Goal: Task Accomplishment & Management: Use online tool/utility

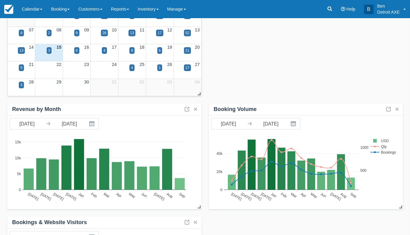
scroll to position [61, 0]
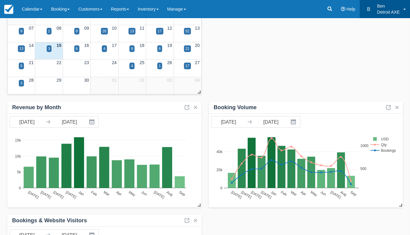
click at [405, 12] on link "B Ben Detroit AXE" at bounding box center [384, 9] width 50 height 18
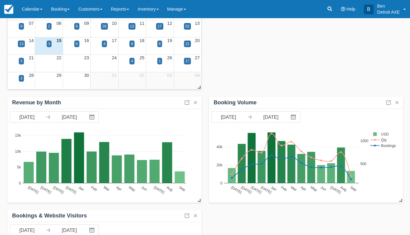
scroll to position [0, 0]
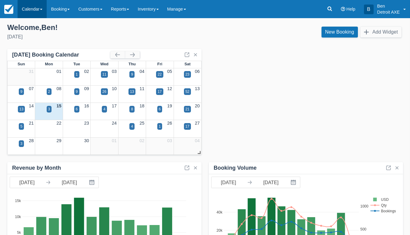
click at [45, 9] on link "Calendar" at bounding box center [32, 9] width 29 height 18
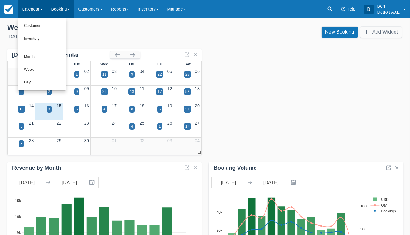
click at [70, 10] on span at bounding box center [68, 9] width 2 height 1
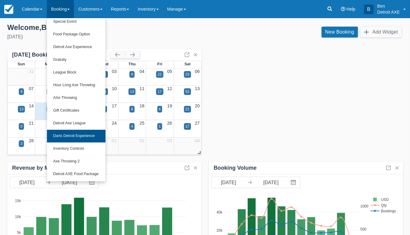
scroll to position [118, 0]
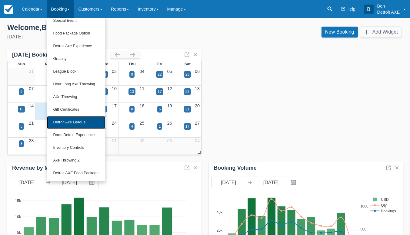
click at [75, 124] on link "Detroit Axe League" at bounding box center [76, 122] width 58 height 13
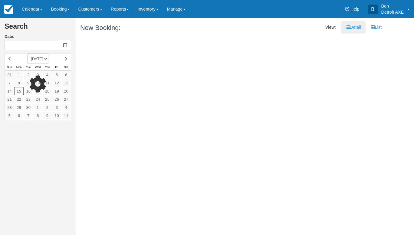
type input "09/15/25"
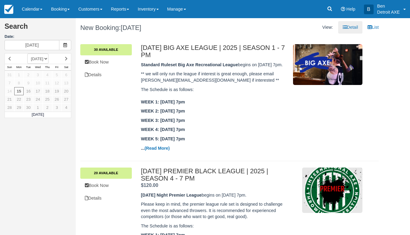
drag, startPoint x: 332, startPoint y: 51, endPoint x: 398, endPoint y: 65, distance: 67.5
click at [398, 65] on div "Search Date: 09/15/25 SEPTEMBER 2025 OCTOBER 2025 NOVEMBER 2025 DECEMBER 2025 J…" at bounding box center [205, 126] width 410 height 217
click at [314, 53] on img at bounding box center [327, 64] width 69 height 41
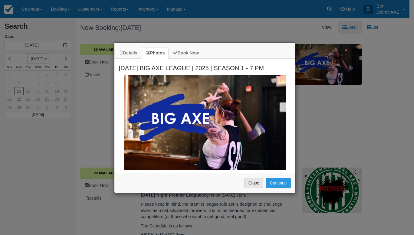
click at [260, 184] on button "Close" at bounding box center [254, 183] width 19 height 10
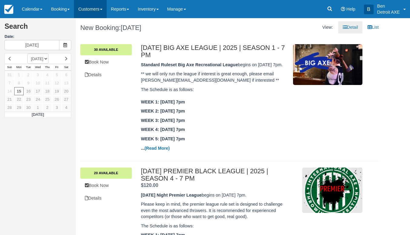
click at [102, 9] on span at bounding box center [101, 9] width 2 height 1
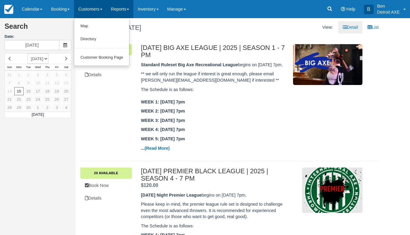
click at [133, 9] on link "Reports" at bounding box center [120, 9] width 27 height 18
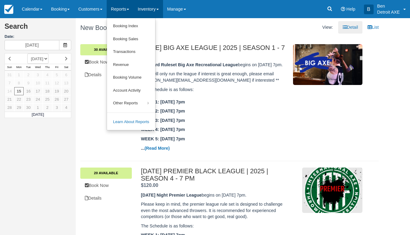
click at [163, 11] on link "Inventory" at bounding box center [147, 9] width 29 height 18
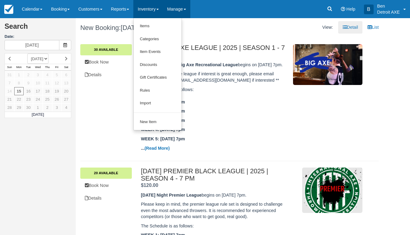
click at [190, 13] on link "Manage" at bounding box center [176, 9] width 27 height 18
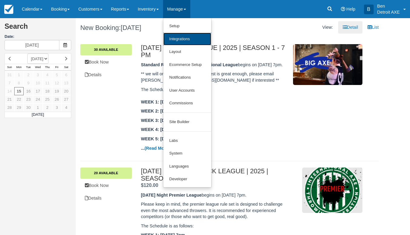
click at [194, 38] on link "Integrations" at bounding box center [187, 39] width 48 height 13
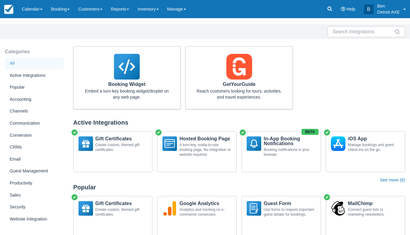
scroll to position [30, 0]
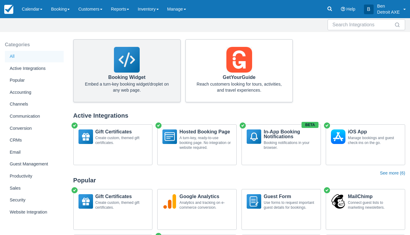
click at [124, 68] on img at bounding box center [127, 60] width 26 height 26
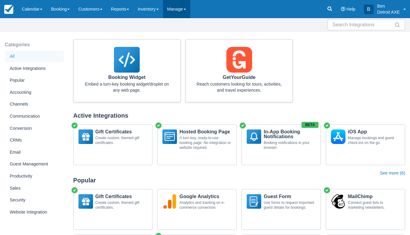
click at [190, 9] on link "Manage" at bounding box center [176, 9] width 27 height 18
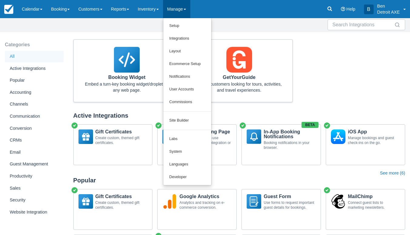
click at [385, 75] on div "Booking Widget Embed a turn-key booking widget/droplet on any web page. GetYour…" at bounding box center [239, 73] width 336 height 68
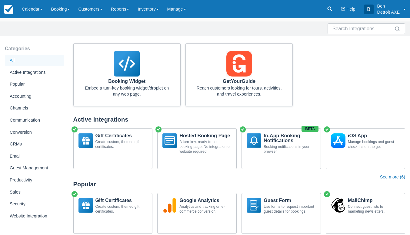
scroll to position [0, 0]
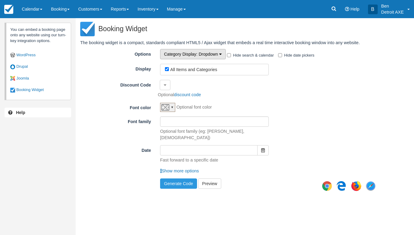
click at [220, 54] on icon "button" at bounding box center [220, 54] width 3 height 4
click at [187, 72] on label "All Items and Categories" at bounding box center [193, 69] width 47 height 5
click at [169, 71] on input "All Items and Categories" at bounding box center [167, 69] width 4 height 4
checkbox input "false"
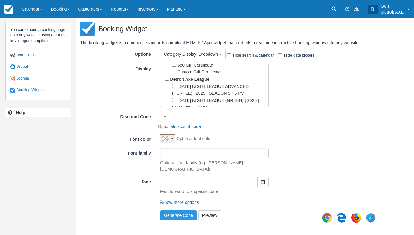
scroll to position [285, 0]
click at [167, 74] on div "Detroit Axe League SUNDAY NIGHT LEAGUE ADVANCED (PURPLE) | 2025 | SEASON 5 - 6 …" at bounding box center [216, 147] width 102 height 147
click at [168, 75] on input "Detroit Axe League" at bounding box center [167, 77] width 4 height 4
checkbox input "true"
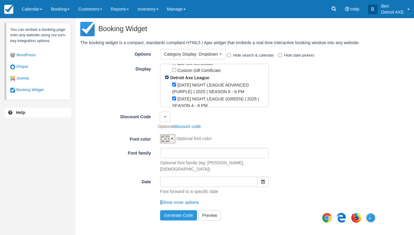
checkbox input "true"
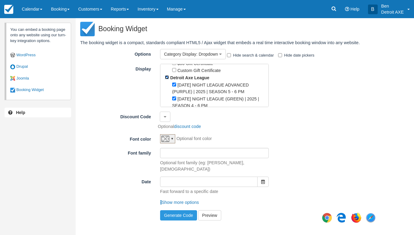
checkbox input "true"
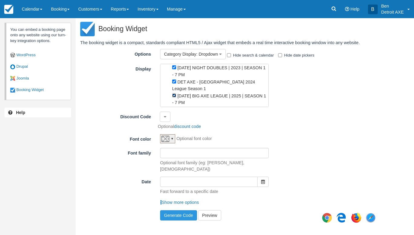
click at [175, 94] on input "THURSDAY BIG AXE LEAGUE | 2025 | SEASON 1 - 7 PM" at bounding box center [174, 96] width 4 height 4
checkbox input "false"
click at [175, 80] on input "DET AXE - FERNDALE 2024 League Season 1" at bounding box center [174, 82] width 4 height 4
checkbox input "false"
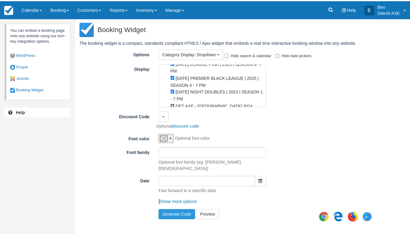
scroll to position [363, 0]
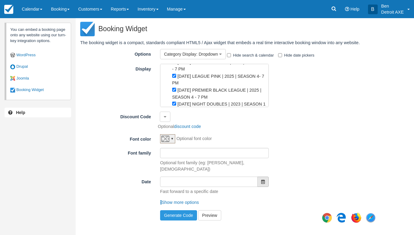
click at [267, 177] on button "button" at bounding box center [263, 182] width 12 height 10
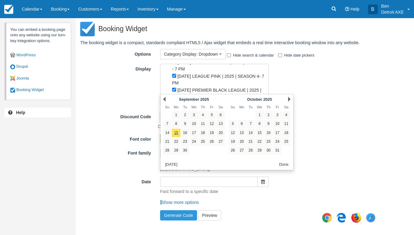
click at [263, 187] on div "Fast forward to a specific date" at bounding box center [269, 191] width 226 height 8
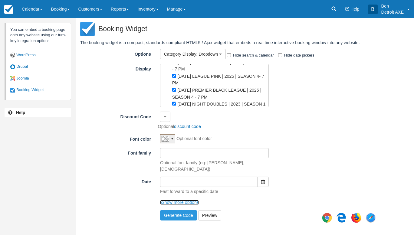
click at [181, 200] on link "Show more options" at bounding box center [179, 202] width 39 height 5
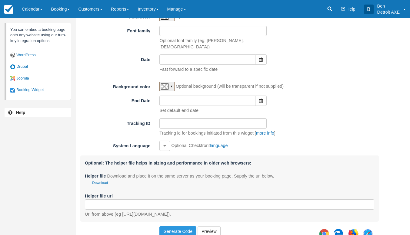
scroll to position [123, 0]
click at [183, 226] on button "Generate Code" at bounding box center [177, 231] width 37 height 10
type textarea "<script type="text/javascript" src="//detroitaxe.checkfront.com/lib/interface--…"
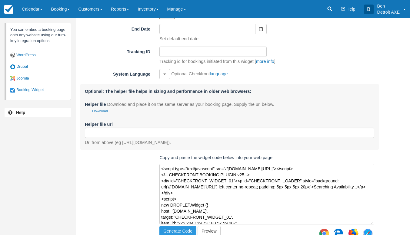
scroll to position [46, 0]
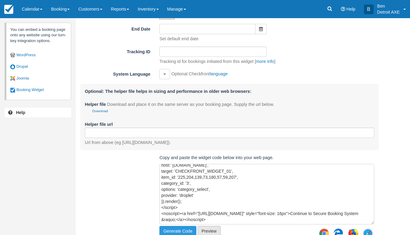
click at [200, 226] on link "Preview" at bounding box center [208, 231] width 23 height 10
click at [236, 198] on textarea "<script type="text/javascript" src="//detroitaxe.checkfront.com/lib/interface--…" at bounding box center [266, 194] width 215 height 61
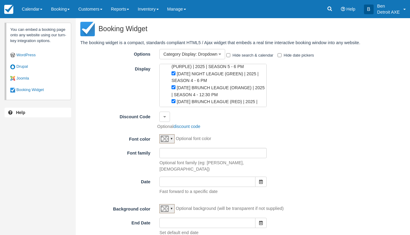
scroll to position [303, 0]
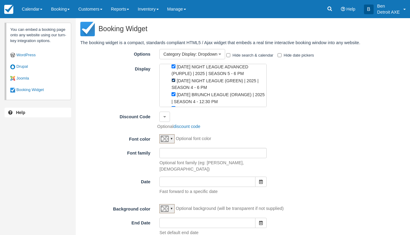
click at [174, 78] on input "SUNDAY NIGHT LEAGUE (GREEN) | 2025 | SEASON 4 - 6 PM" at bounding box center [173, 80] width 4 height 4
checkbox input "true"
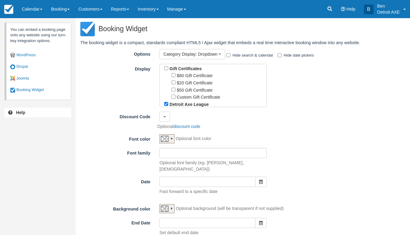
scroll to position [262, 0]
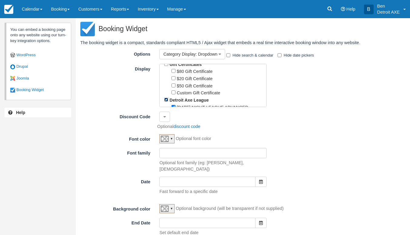
click at [165, 98] on input "Detroit Axe League" at bounding box center [166, 100] width 4 height 4
checkbox input "false"
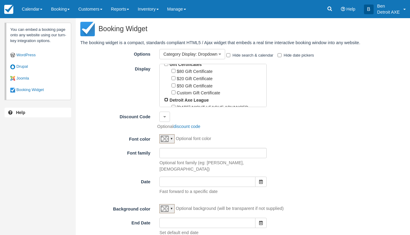
checkbox input "false"
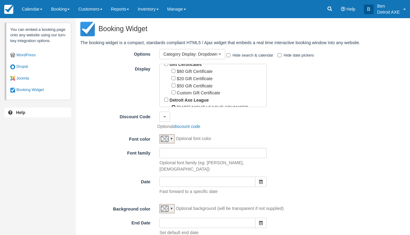
click at [174, 105] on input "SUNDAY NIGHT LEAGUE ADVANCED (PURPLE) | 2025 | SEASON 5 - 6 PM" at bounding box center [173, 107] width 4 height 4
checkbox input "true"
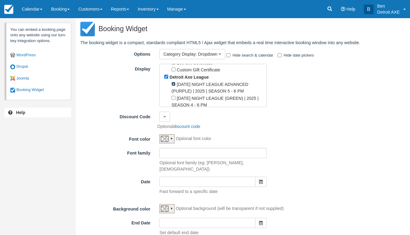
scroll to position [293, 0]
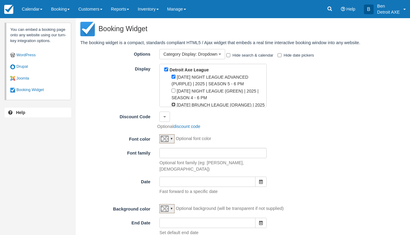
click at [175, 103] on input "SUNDAY BRUNCH LEAGUE (ORANGE) | 2025 | SEASON 4 - 12:30 PM" at bounding box center [173, 105] width 4 height 4
checkbox input "true"
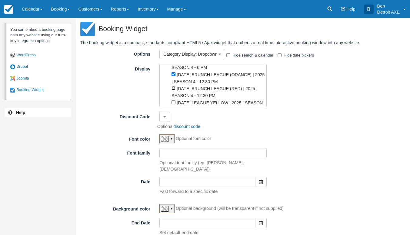
click at [175, 86] on input "SUNDAY BRUNCH LEAGUE (RED) | 2025 | SEASON 4 - 12:30 PM" at bounding box center [173, 88] width 4 height 4
checkbox input "true"
click at [172, 101] on input "TUESDAY LEAGUE YELLOW | 2025 | SEASON 3 - 7 PM" at bounding box center [173, 103] width 4 height 4
checkbox input "true"
click at [174, 114] on input "TUESDAY LEAGUE PINK | 2025 | SEASON 4- 7 PM" at bounding box center [173, 116] width 4 height 4
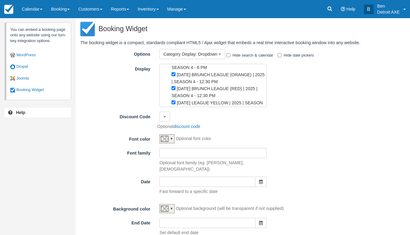
checkbox input "true"
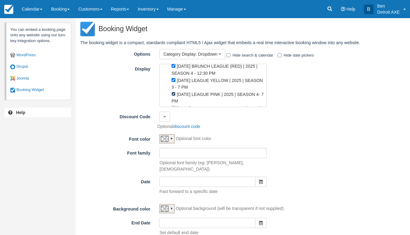
scroll to position [353, 0]
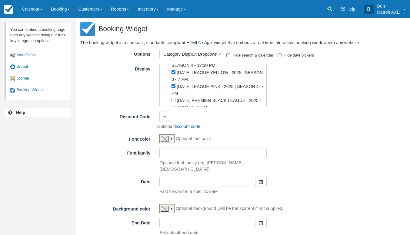
click at [170, 84] on ul "SUNDAY NIGHT LEAGUE ADVANCED (PURPLE) | 2025 | SEASON 5 - 6 PM SUNDAY NIGHT LEA…" at bounding box center [214, 83] width 101 height 140
click at [174, 98] on input "MONDAY PREMIER BLACK LEAGUE | 2025 | SEASON 4 - 7 PM" at bounding box center [173, 100] width 4 height 4
checkbox input "true"
click at [174, 112] on input "WEDNESDAY NIGHT DOUBLES | 2023 | SEASON 1 - 7 PM" at bounding box center [173, 114] width 4 height 4
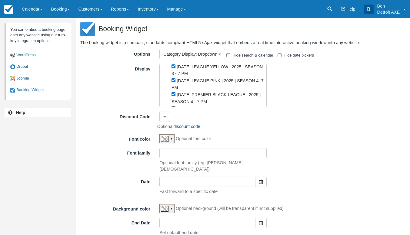
click at [172, 106] on input "WEDNESDAY NIGHT DOUBLES | 2023 | SEASON 1 - 7 PM" at bounding box center [173, 108] width 4 height 4
checkbox input "false"
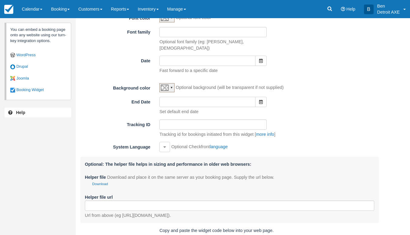
scroll to position [194, 0]
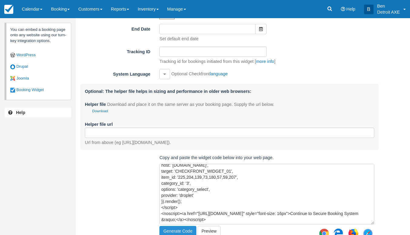
click at [176, 230] on button "Generate Code" at bounding box center [177, 231] width 37 height 10
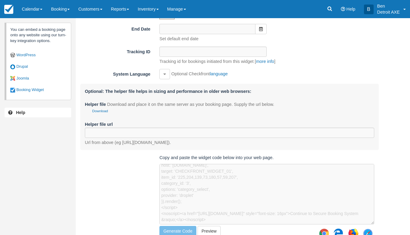
type textarea "<script type="text/javascript" src="//detroitaxe.checkfront.com/lib/interface--…"
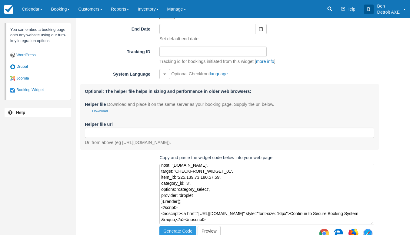
click at [192, 187] on textarea "<script type="text/javascript" src="//detroitaxe.checkfront.com/lib/interface--…" at bounding box center [266, 194] width 215 height 61
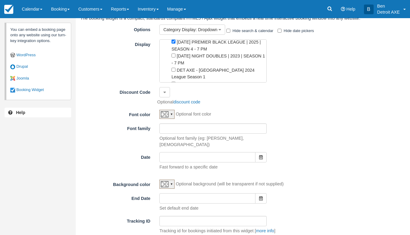
scroll to position [30, 0]
